Goal: Task Accomplishment & Management: Use online tool/utility

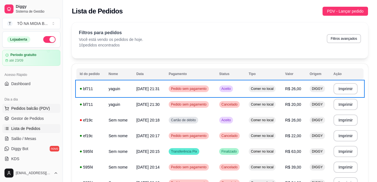
click at [36, 103] on div "Dia a dia" at bounding box center [31, 99] width 58 height 9
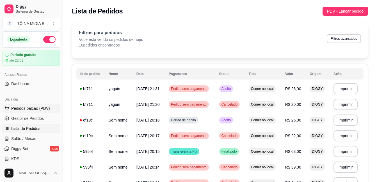
click at [35, 111] on span "Pedidos balcão (PDV)" at bounding box center [30, 109] width 39 height 6
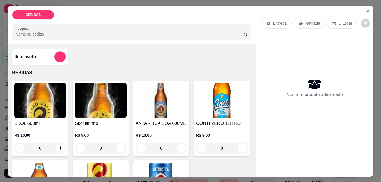
click at [58, 55] on icon "add-separate-item" at bounding box center [60, 57] width 4 height 4
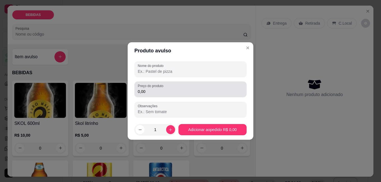
click at [172, 96] on div "Preço do produto 0,00" at bounding box center [190, 90] width 112 height 16
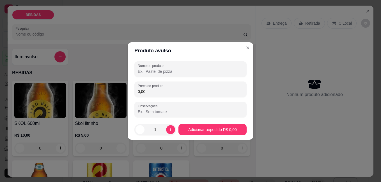
click at [169, 69] on input "Nome do produto" at bounding box center [191, 72] width 106 height 6
type input "2"
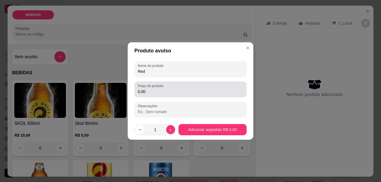
type input "Red"
click at [238, 85] on div "0,00" at bounding box center [191, 89] width 106 height 11
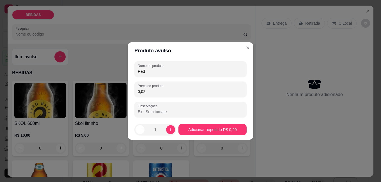
type input "0,00"
click at [201, 69] on input "Red" at bounding box center [191, 72] width 106 height 6
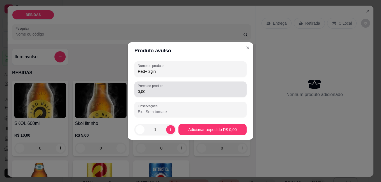
type input "Red+ 2gin"
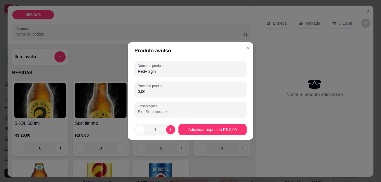
click at [175, 93] on input "0,00" at bounding box center [191, 92] width 106 height 6
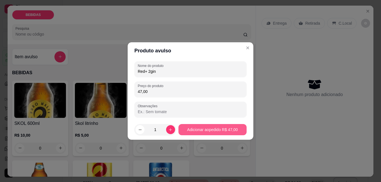
type input "47,00"
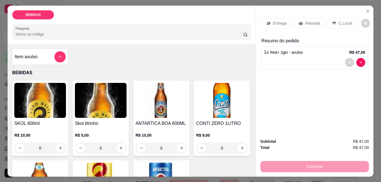
click at [337, 18] on div "C.Local" at bounding box center [341, 23] width 29 height 11
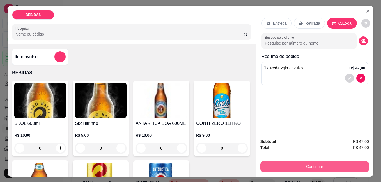
click at [322, 167] on button "Continuar" at bounding box center [315, 166] width 109 height 11
